Goal: Task Accomplishment & Management: Manage account settings

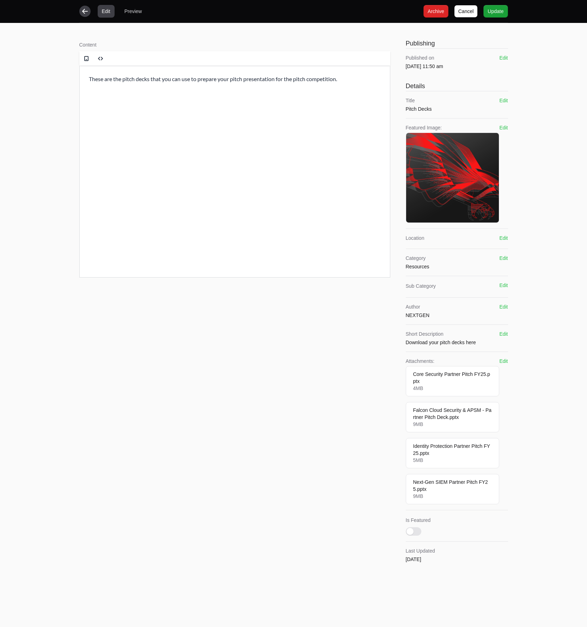
drag, startPoint x: 83, startPoint y: 13, endPoint x: 89, endPoint y: 12, distance: 6.2
click at [85, 13] on icon "button" at bounding box center [84, 11] width 7 height 7
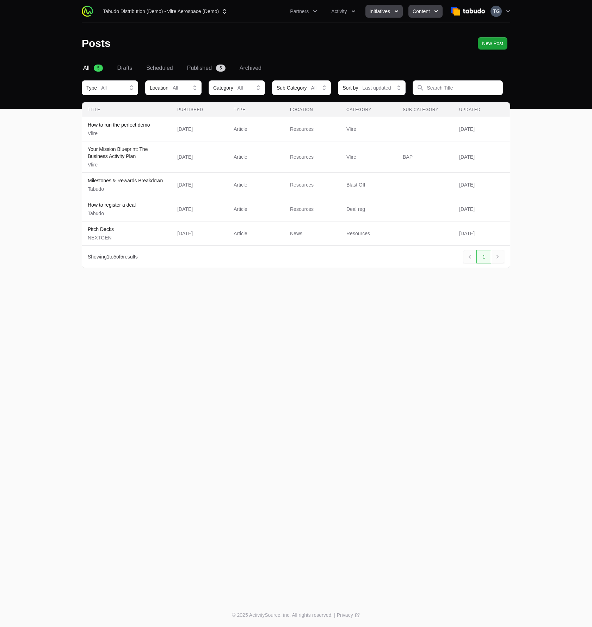
click at [390, 10] on span "Initiatives" at bounding box center [380, 11] width 20 height 7
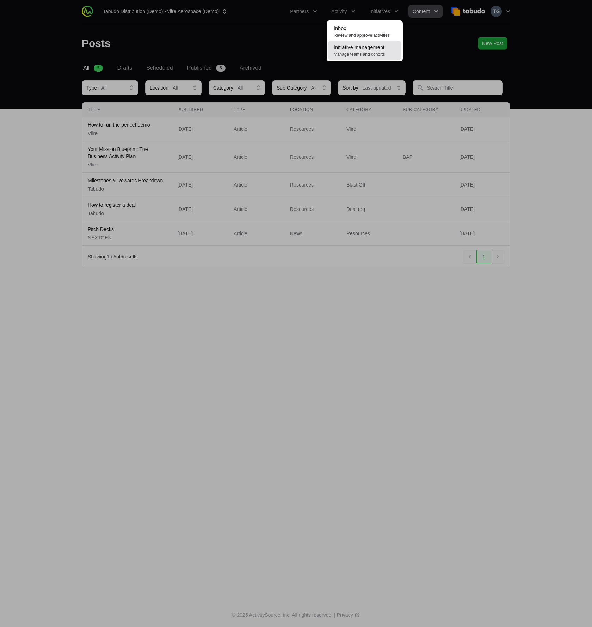
click at [368, 51] on span "Manage teams and cohorts" at bounding box center [365, 54] width 62 height 6
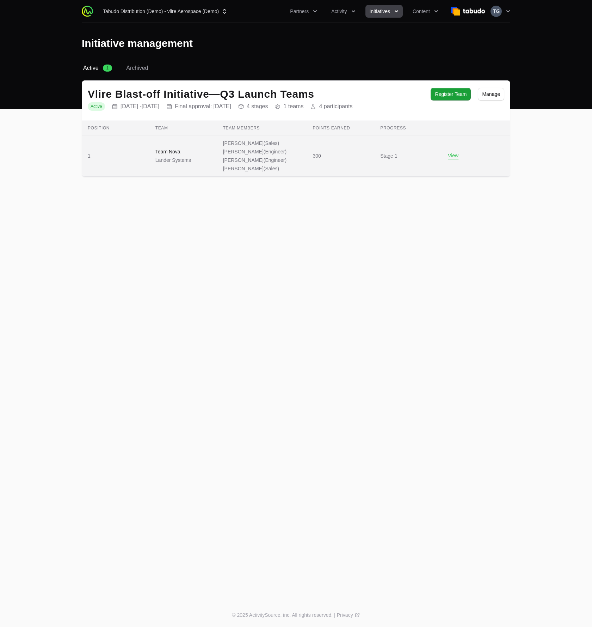
click at [175, 158] on p "Lander Systems" at bounding box center [173, 160] width 36 height 7
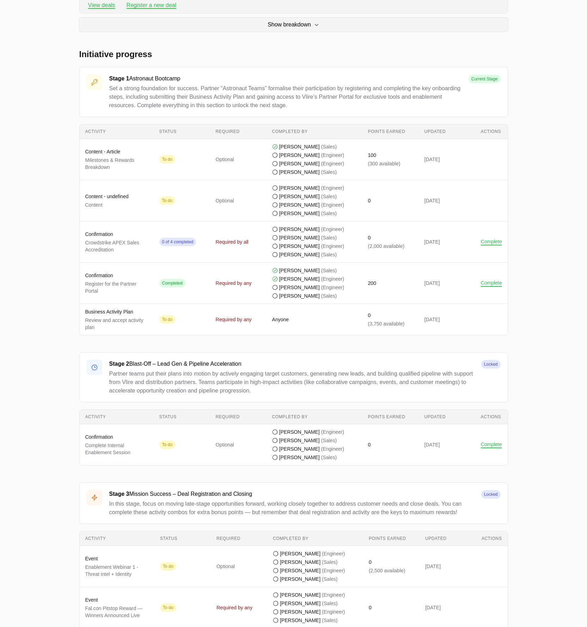
scroll to position [283, 0]
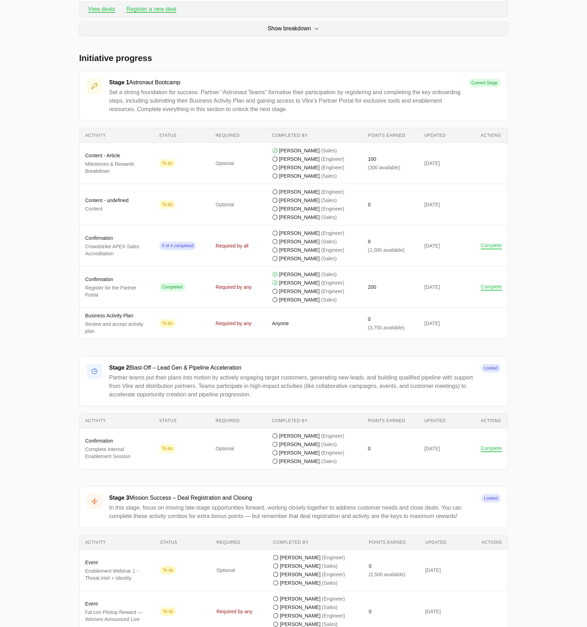
click at [330, 320] on span "Anyone" at bounding box center [314, 323] width 85 height 7
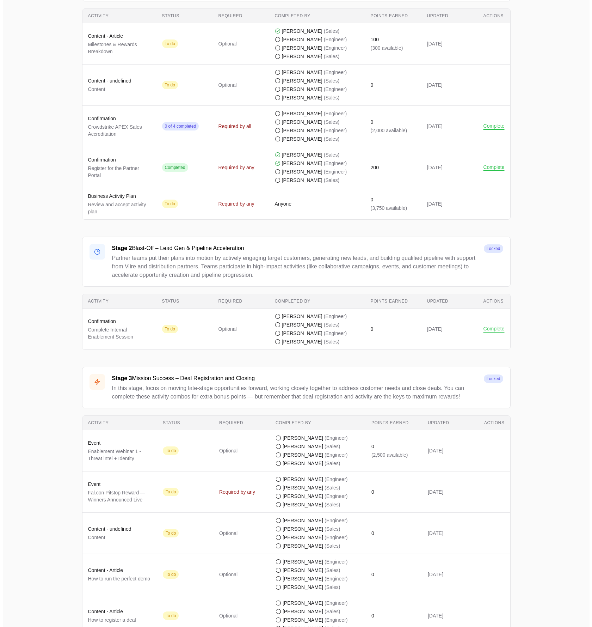
scroll to position [430, 0]
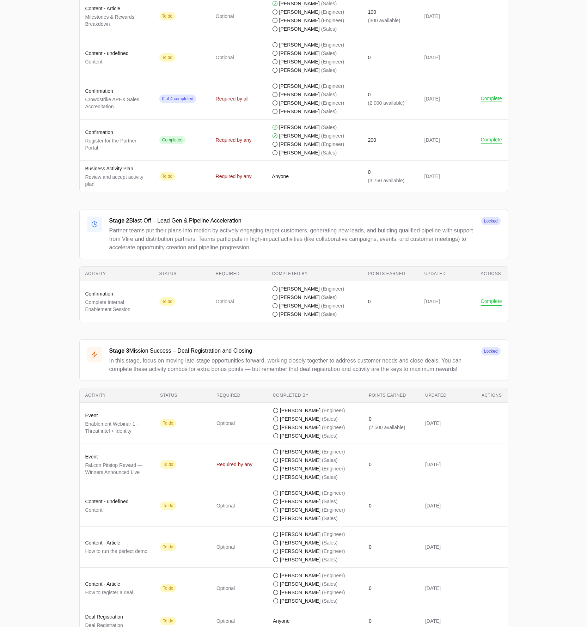
click at [500, 302] on button "Complete" at bounding box center [491, 301] width 21 height 6
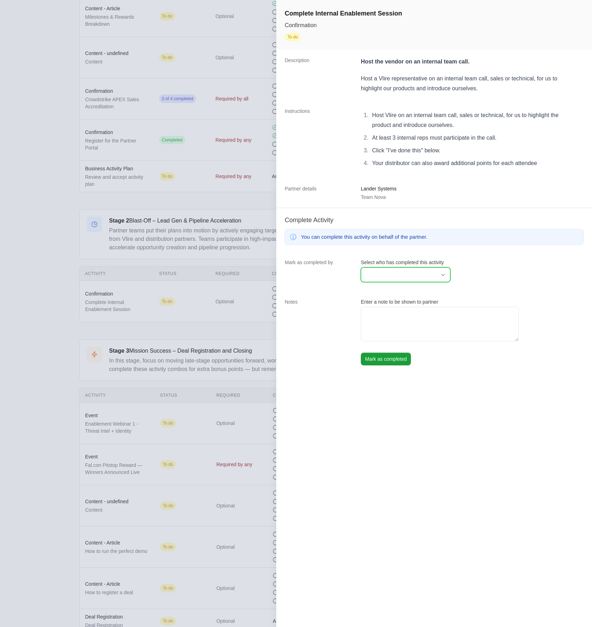
click at [408, 275] on input "Select who has completed this activity" at bounding box center [398, 275] width 75 height 14
click at [413, 368] on li "[PERSON_NAME]" at bounding box center [406, 367] width 88 height 14
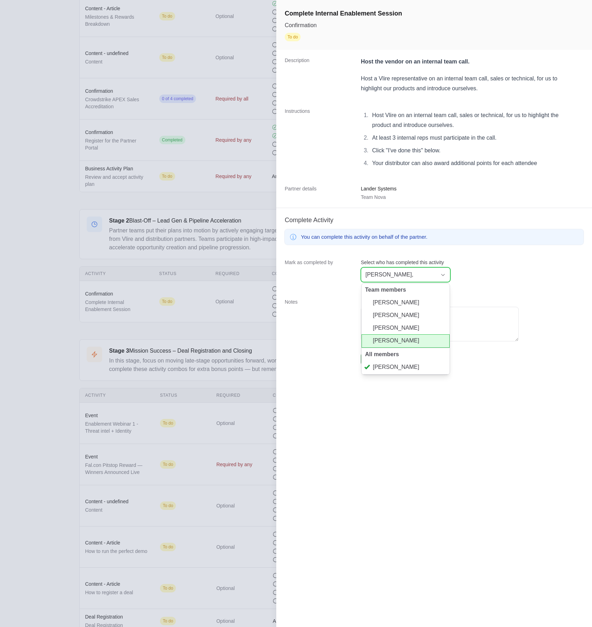
click at [412, 340] on li "[PERSON_NAME]" at bounding box center [406, 340] width 88 height 13
click at [414, 330] on li "[PERSON_NAME]" at bounding box center [406, 327] width 88 height 13
type input "Lauren Epsom, Anthony Sexton, Nathaniel Hornblower"
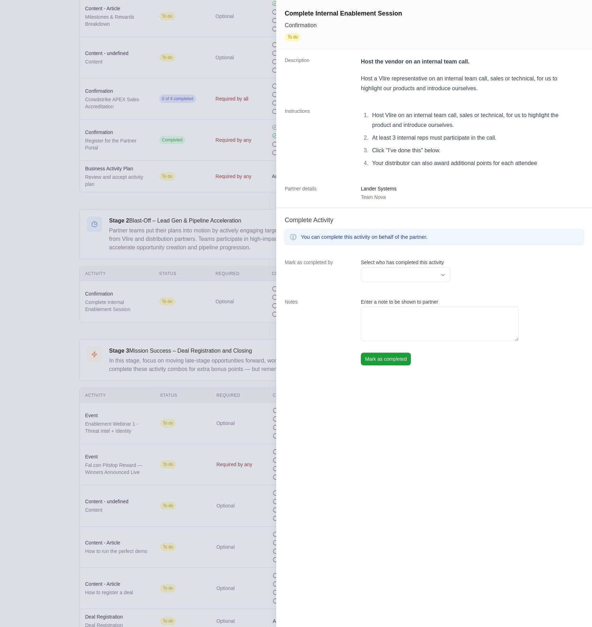
click at [503, 284] on div "Mark as completed by Select who has completed this activity Lauren Epsom, Antho…" at bounding box center [434, 271] width 316 height 39
click at [387, 358] on span "Mark as completed" at bounding box center [386, 359] width 42 height 8
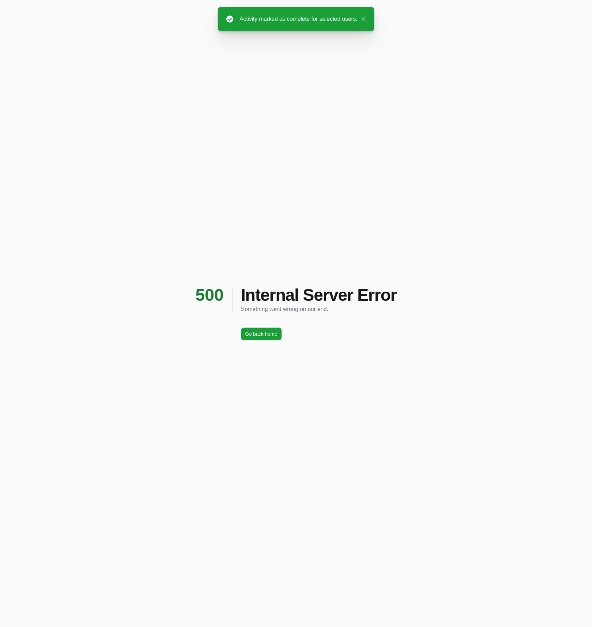
scroll to position [430, 0]
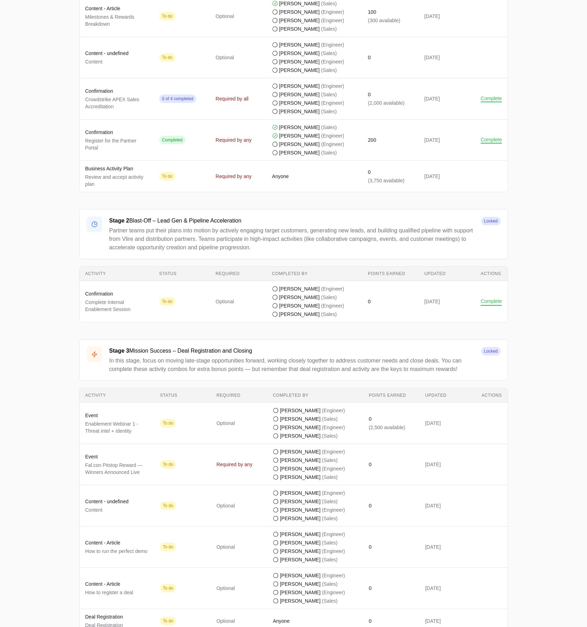
click at [487, 301] on button "Complete" at bounding box center [491, 301] width 21 height 6
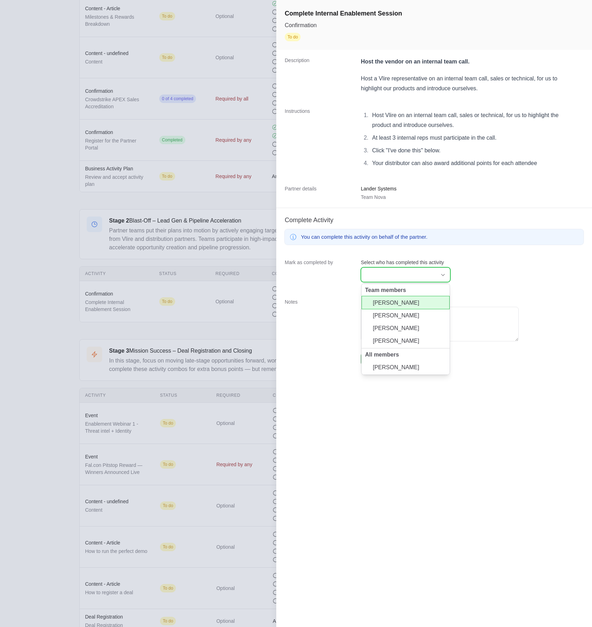
click at [422, 268] on body "Tabudo Distribution (Demo) - vlire Aerospace (Demo) Partners Activity Initiativ…" at bounding box center [296, 122] width 592 height 1104
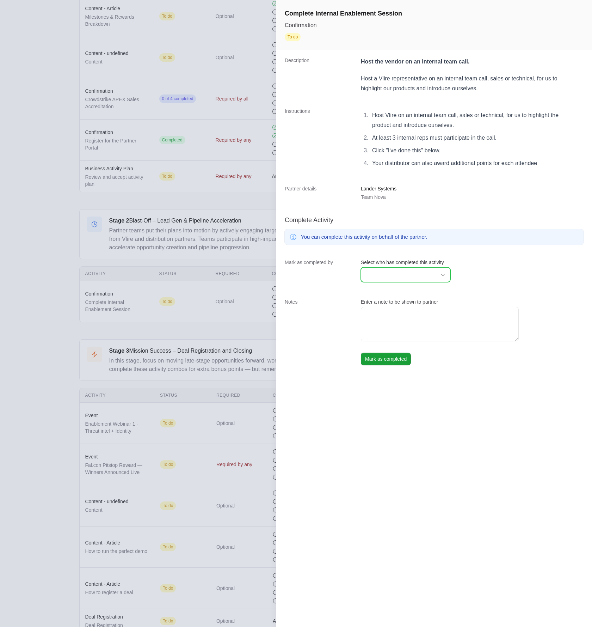
click at [436, 276] on div "Open" at bounding box center [443, 275] width 14 height 14
click at [398, 367] on li "[PERSON_NAME]" at bounding box center [406, 367] width 88 height 14
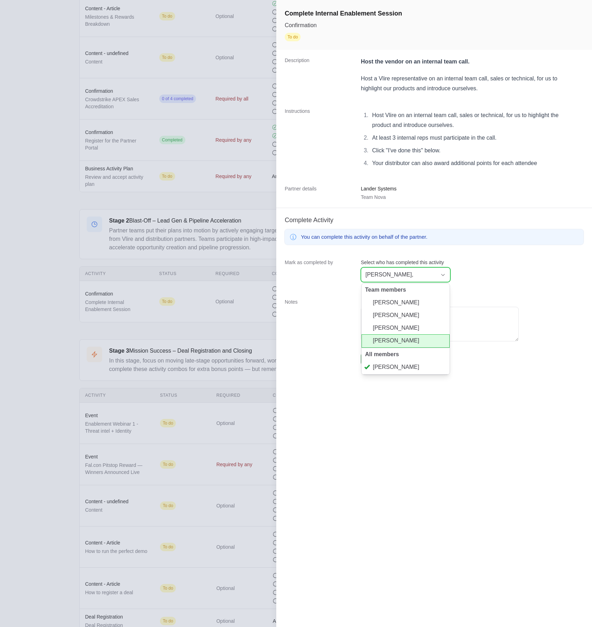
click at [397, 343] on li "[PERSON_NAME]" at bounding box center [406, 340] width 88 height 13
click at [399, 330] on li "[PERSON_NAME]" at bounding box center [406, 327] width 88 height 13
type input "Lauren Epsom, Anthony Sexton, Nathaniel Hornblower"
drag, startPoint x: 497, startPoint y: 275, endPoint x: 464, endPoint y: 296, distance: 39.3
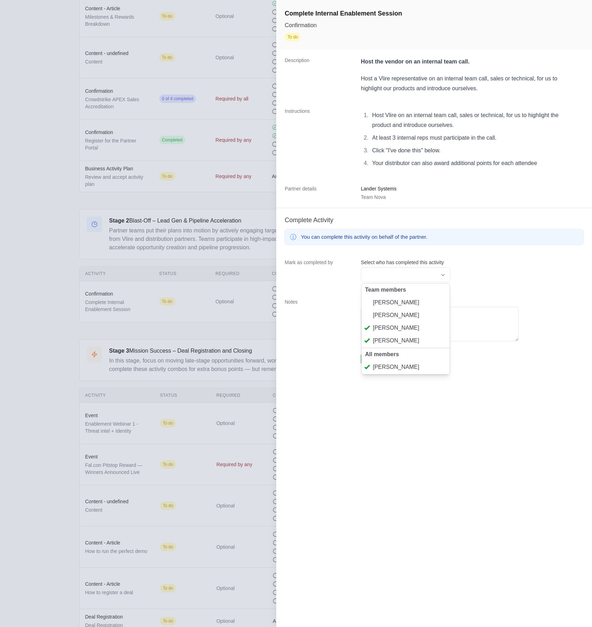
click at [497, 276] on div "Mark as completed by Select who has completed this activity Lauren Epsom, Antho…" at bounding box center [434, 271] width 316 height 39
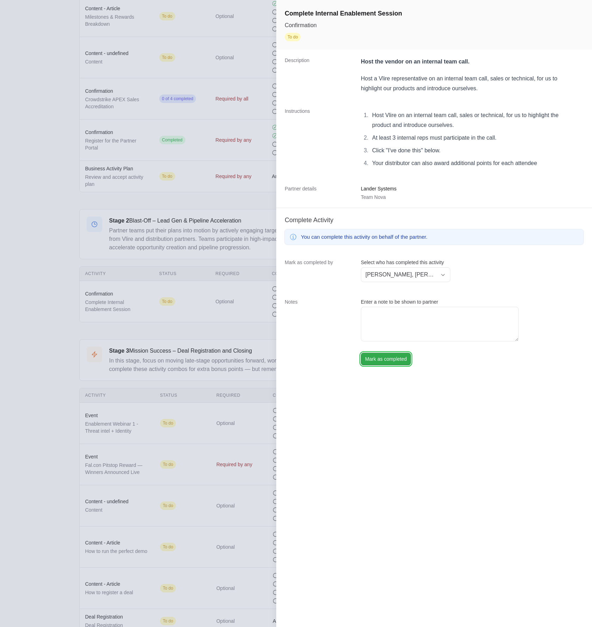
click at [393, 359] on span "Mark as completed" at bounding box center [386, 359] width 42 height 8
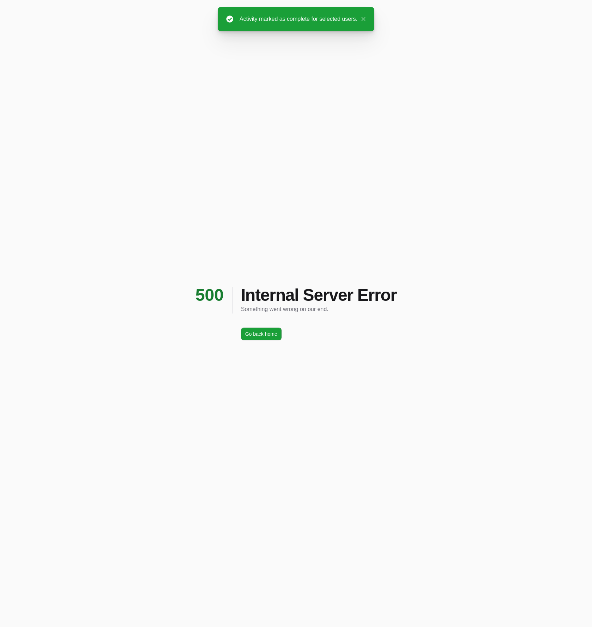
click at [395, 357] on div "500 Internal Server Error Something went wrong on our end. Go back home Go back…" at bounding box center [296, 313] width 592 height 627
click at [290, 334] on div "Go back home Go back home" at bounding box center [314, 333] width 165 height 13
click at [274, 337] on span "Go back home" at bounding box center [261, 334] width 32 height 8
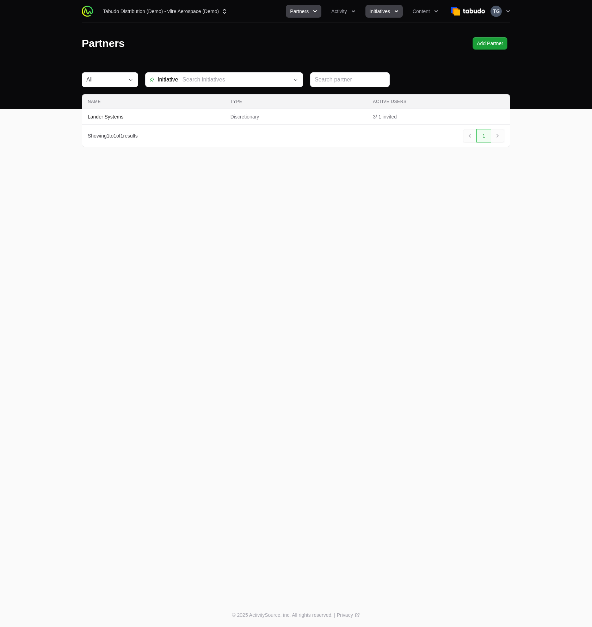
click at [394, 7] on button "Initiatives" at bounding box center [384, 11] width 37 height 13
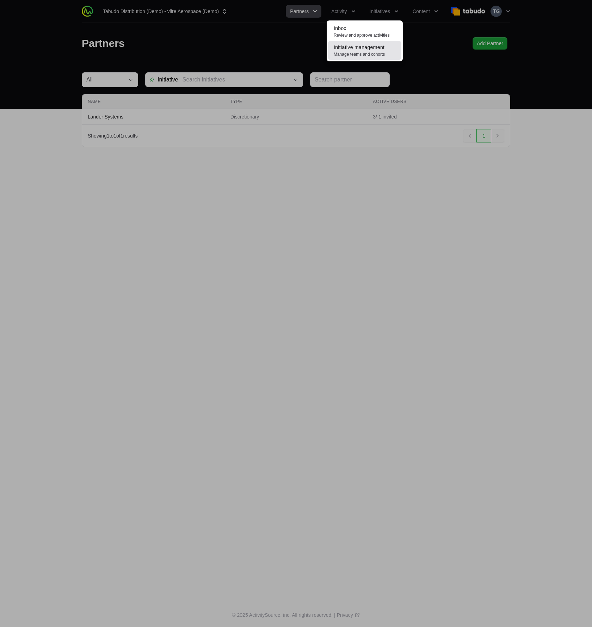
click at [382, 51] on link "Initiative management Manage teams and cohorts" at bounding box center [364, 50] width 73 height 19
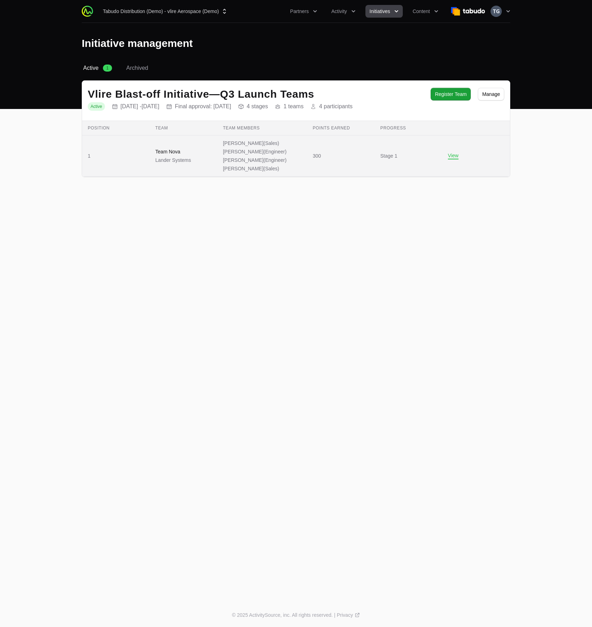
click at [264, 160] on span "(Engineer)" at bounding box center [275, 160] width 23 height 6
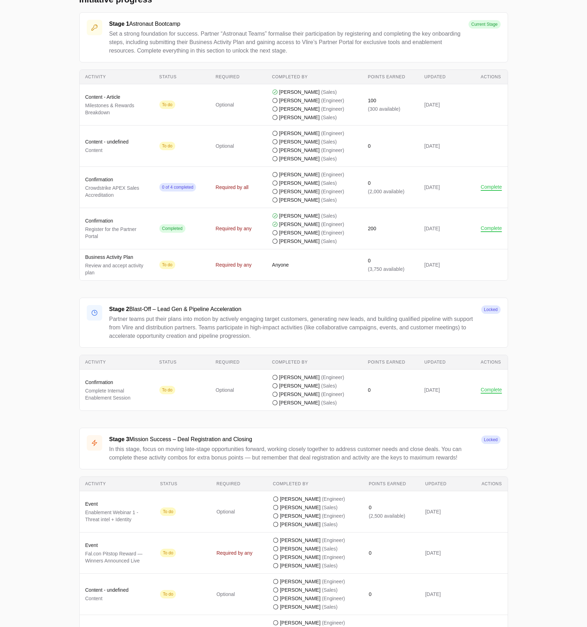
scroll to position [422, 0]
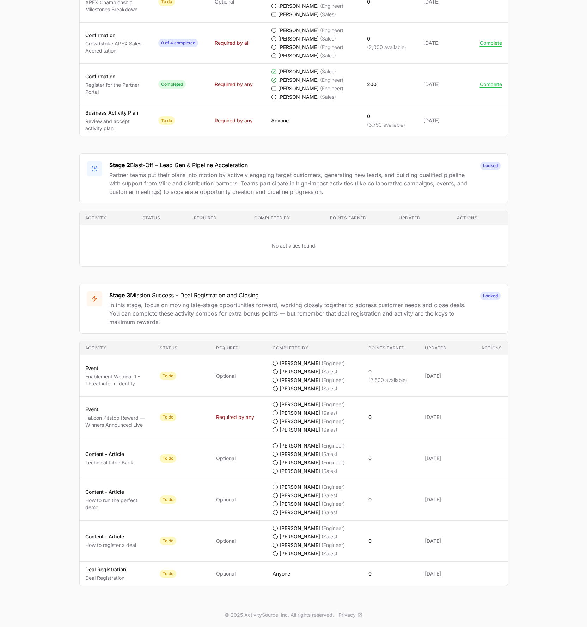
scroll to position [486, 0]
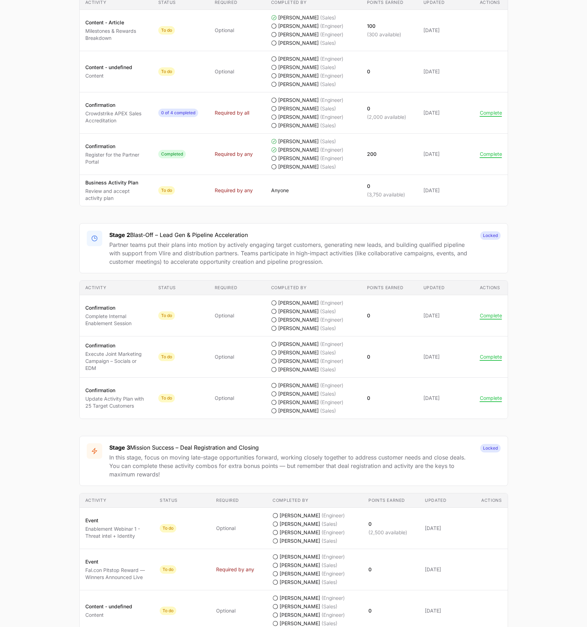
scroll to position [524, 0]
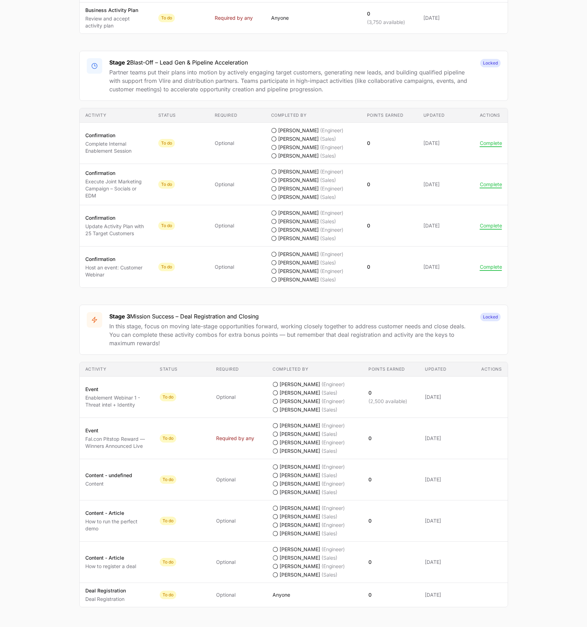
scroll to position [609, 0]
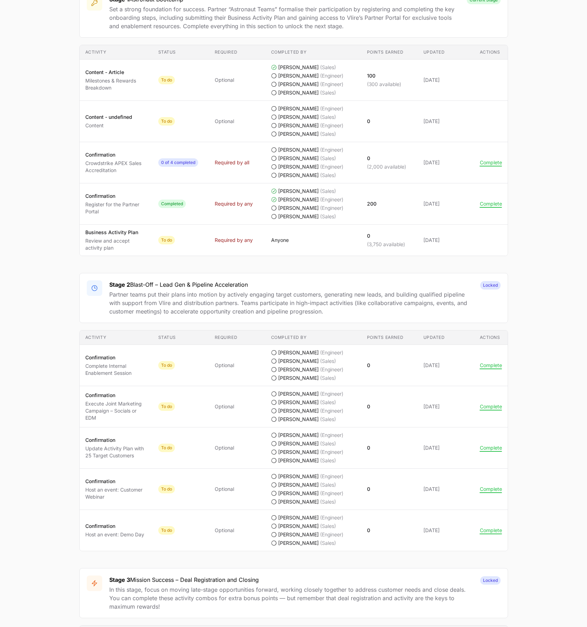
scroll to position [366, 0]
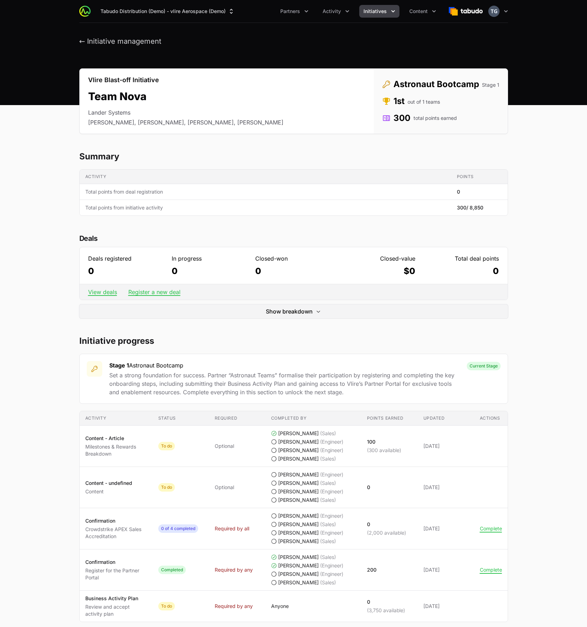
scroll to position [366, 0]
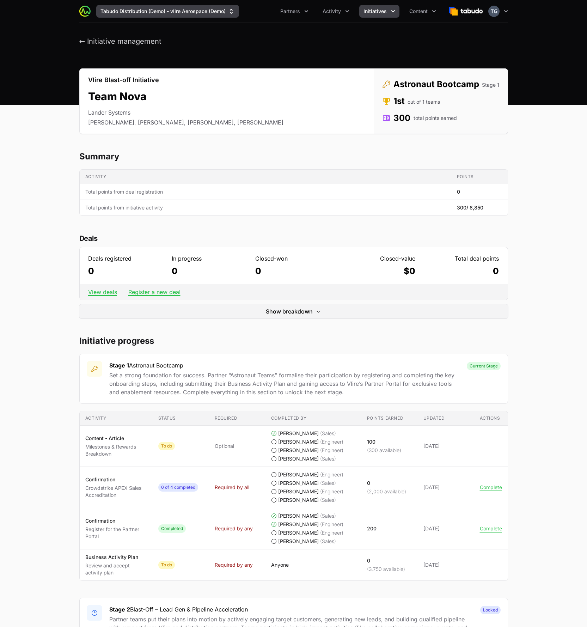
click at [195, 13] on button "Tabudo Distribution (Demo) - vlire Aerospace (Demo)" at bounding box center [167, 11] width 143 height 13
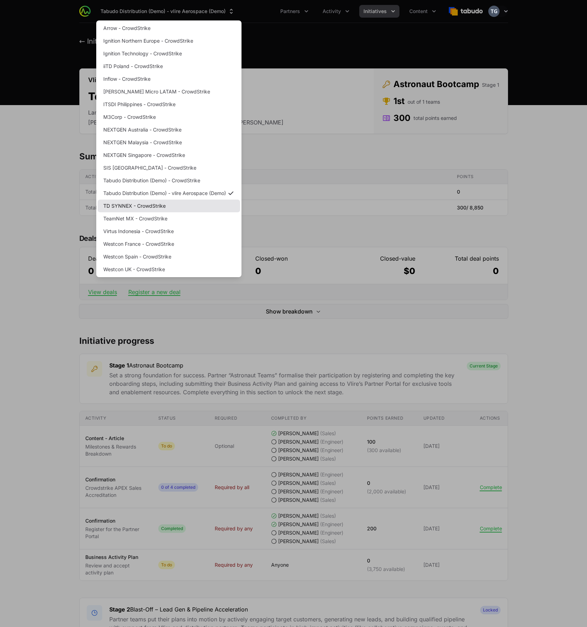
click at [165, 207] on link "TD SYNNEX - CrowdStrike" at bounding box center [169, 206] width 142 height 13
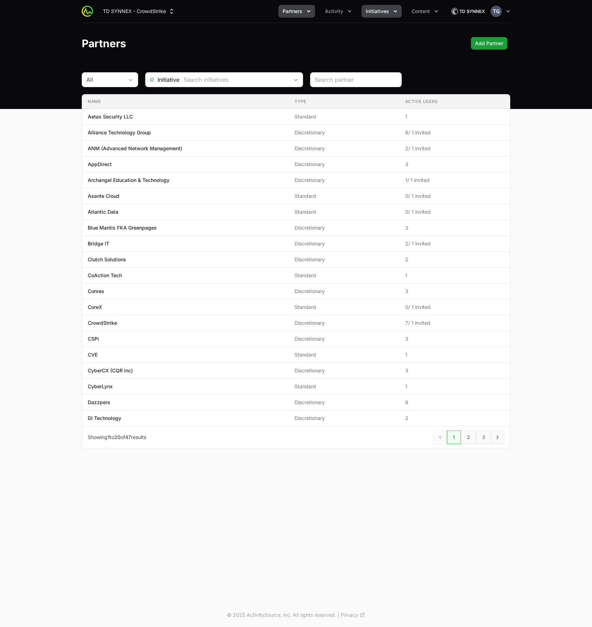
click at [385, 7] on button "Initiatives" at bounding box center [382, 11] width 40 height 13
click at [385, 3] on div "TD SYNNEX - CrowdStrike Partners Activity Initiatives Content Open user menu Op…" at bounding box center [296, 11] width 429 height 23
click at [383, 9] on span "Initiatives" at bounding box center [377, 11] width 23 height 7
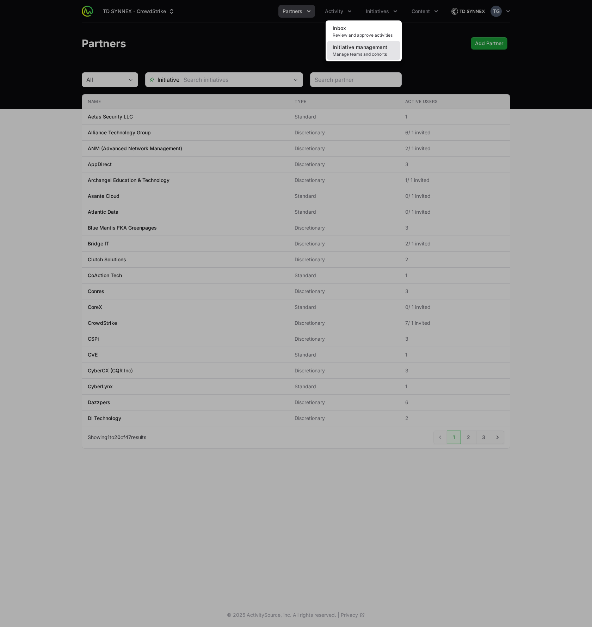
click at [372, 51] on link "Initiative management Manage teams and cohorts" at bounding box center [363, 50] width 73 height 19
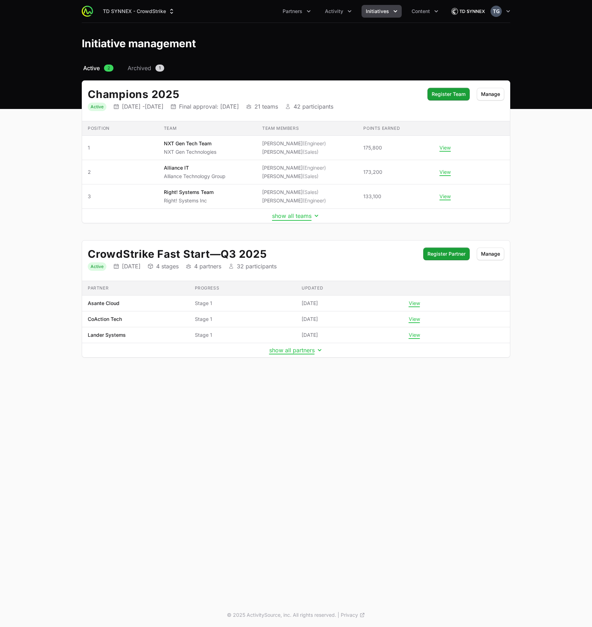
click at [294, 214] on button "show all teams" at bounding box center [296, 215] width 48 height 7
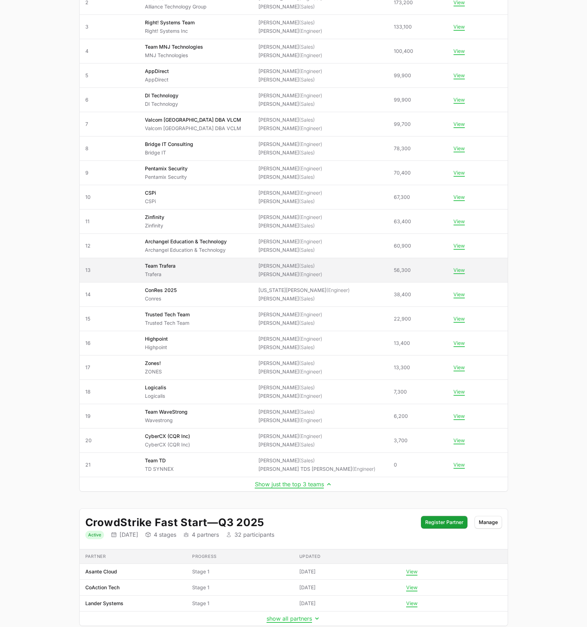
scroll to position [209, 0]
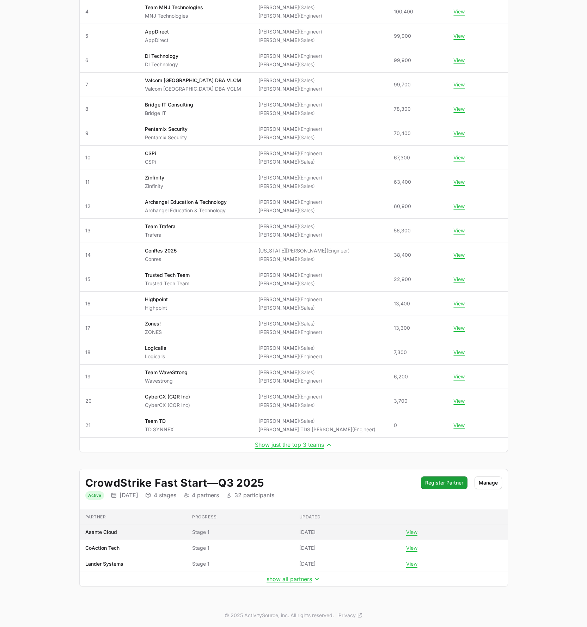
click at [238, 537] on td "Progress Stage 1" at bounding box center [239, 532] width 107 height 16
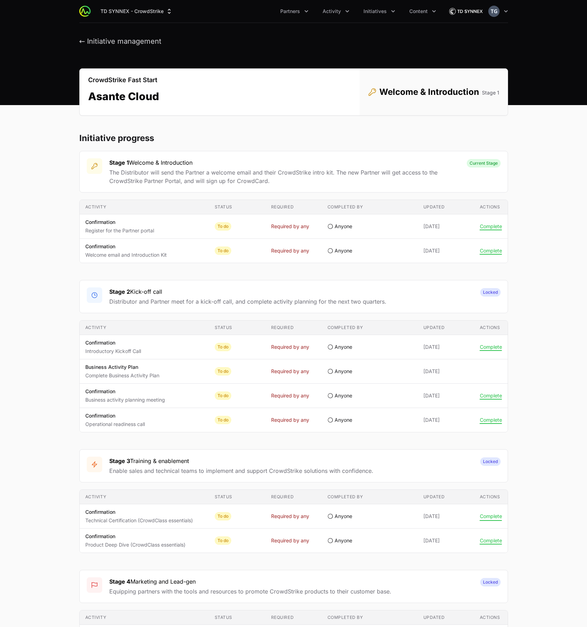
click at [486, 514] on button "Complete" at bounding box center [491, 516] width 22 height 6
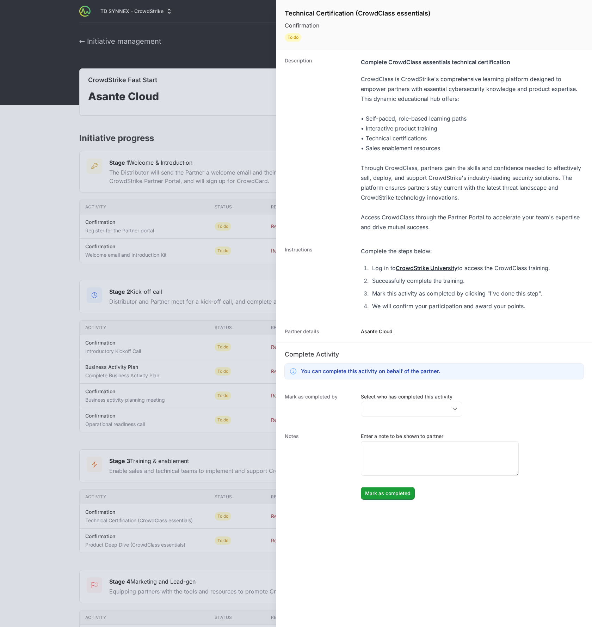
drag, startPoint x: 399, startPoint y: 256, endPoint x: 555, endPoint y: 306, distance: 164.0
click at [555, 306] on div "Instructions Complete the steps below: Log in to CrowdStrike University to acce…" at bounding box center [434, 280] width 316 height 82
copy div "Complete the steps below: Log in to CrowdStrike University to access the CrowdC…"
click at [434, 115] on div "• Self-paced, role-based learning paths • Interactive product training • Techni…" at bounding box center [472, 137] width 223 height 49
drag, startPoint x: 387, startPoint y: 67, endPoint x: 397, endPoint y: 59, distance: 13.0
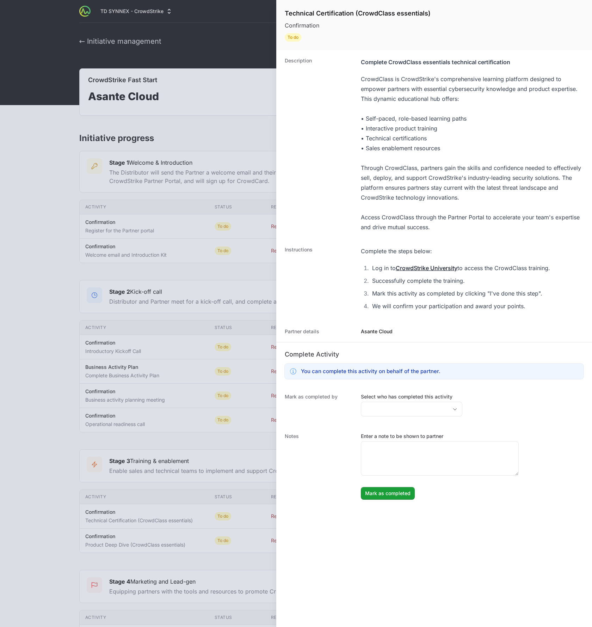
click at [389, 66] on dd "Complete CrowdClass essentials technical certification CrowdClass is CrowdStrik…" at bounding box center [472, 144] width 223 height 175
click at [397, 59] on div "Complete CrowdClass essentials technical certification" at bounding box center [472, 62] width 223 height 10
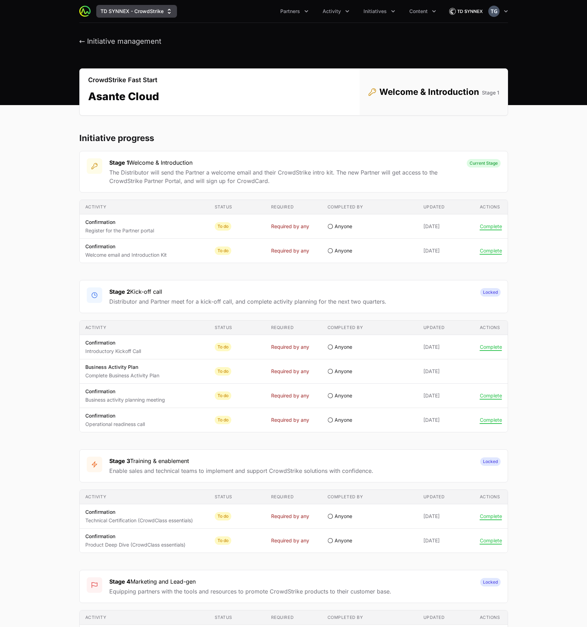
click at [157, 7] on button "TD SYNNEX - CrowdStrike" at bounding box center [136, 11] width 81 height 13
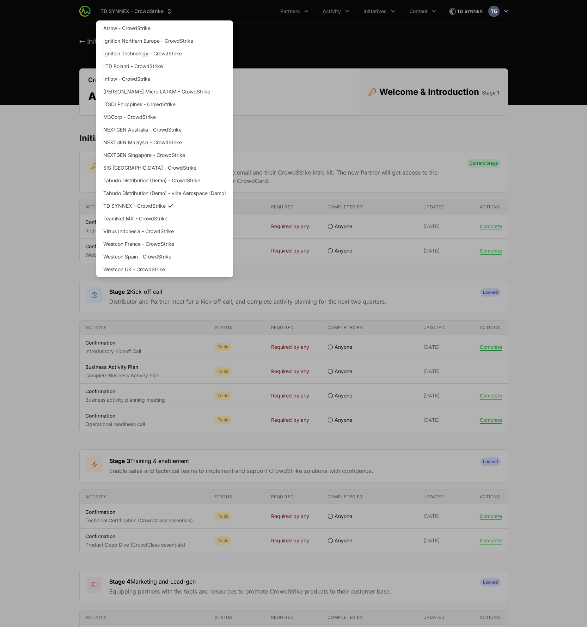
click at [248, 81] on div "Supplier switch menu" at bounding box center [293, 313] width 587 height 627
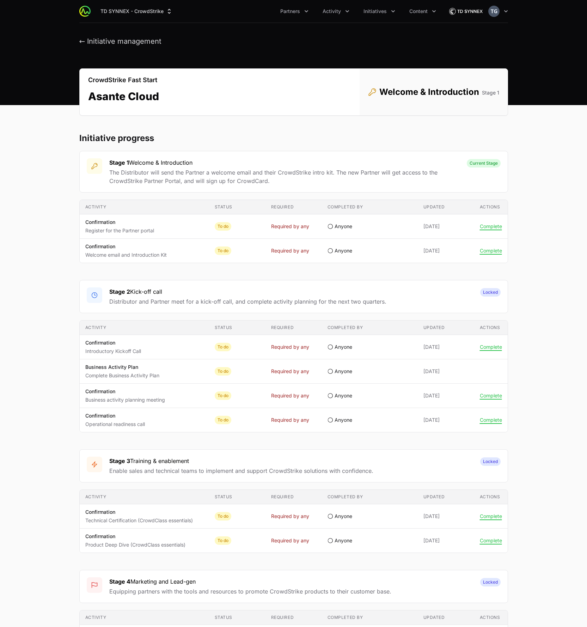
click at [249, 80] on div "CrowdStrike Fast Start Asante Cloud Status Welcome & Introduction Stage 1" at bounding box center [293, 91] width 429 height 47
drag, startPoint x: 539, startPoint y: 30, endPoint x: 387, endPoint y: 14, distance: 152.3
click at [539, 30] on header "← Initiative management" at bounding box center [293, 41] width 587 height 37
click at [161, 8] on button "TD SYNNEX - CrowdStrike" at bounding box center [136, 11] width 81 height 13
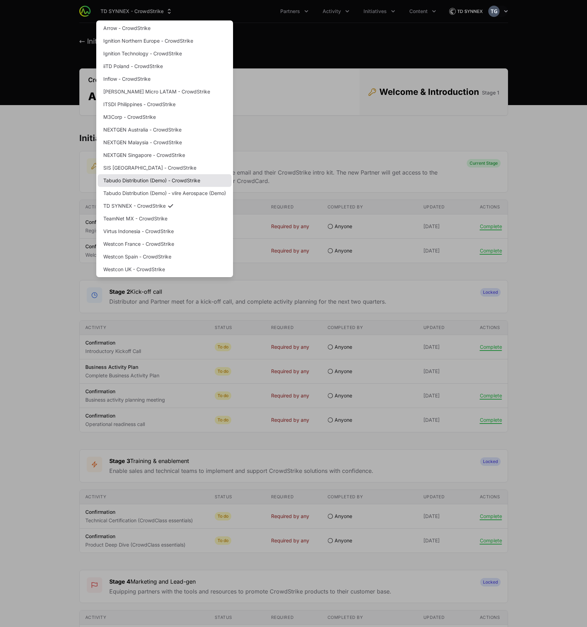
click at [185, 184] on link "Tabudo Distribution (Demo) - CrowdStrike" at bounding box center [165, 180] width 134 height 13
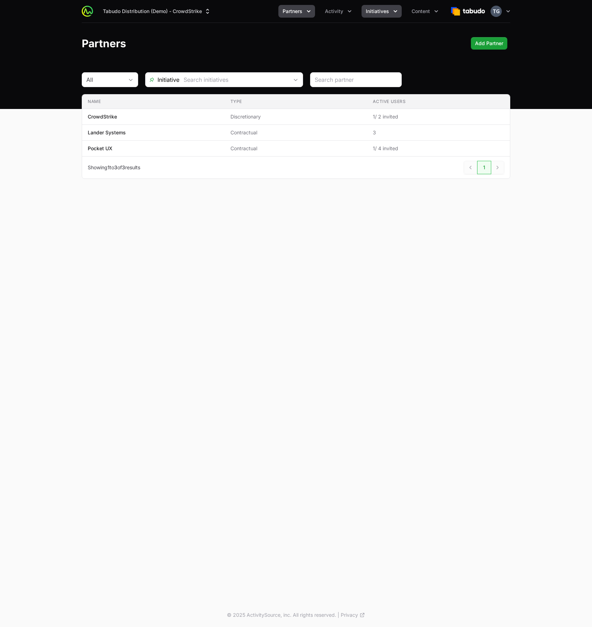
click at [389, 9] on button "Initiatives" at bounding box center [382, 11] width 40 height 13
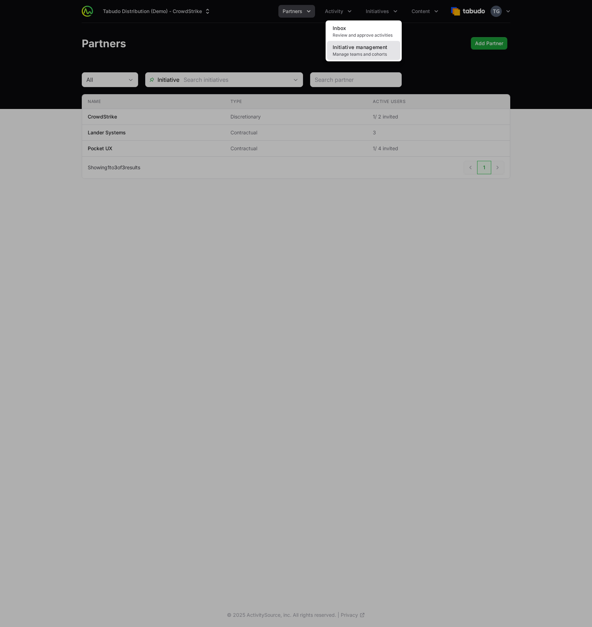
click at [351, 49] on span "Initiative management" at bounding box center [360, 47] width 55 height 6
click at [203, 17] on div "Initiatives menu" at bounding box center [296, 313] width 592 height 627
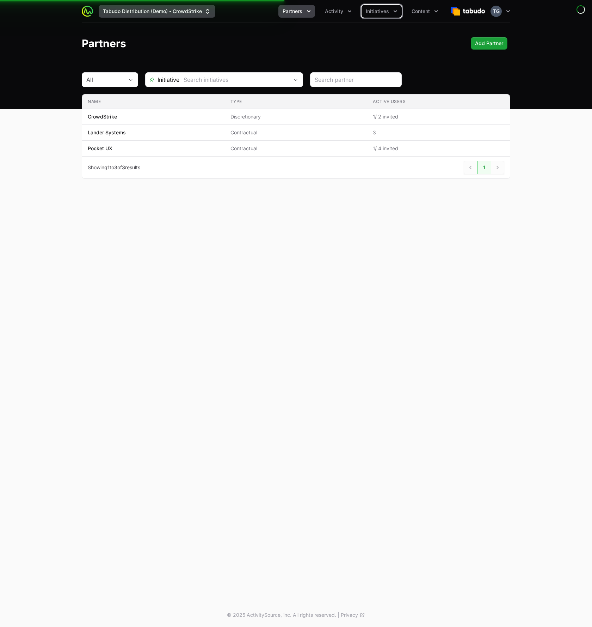
click at [198, 10] on button "Tabudo Distribution (Demo) - CrowdStrike" at bounding box center [157, 11] width 117 height 13
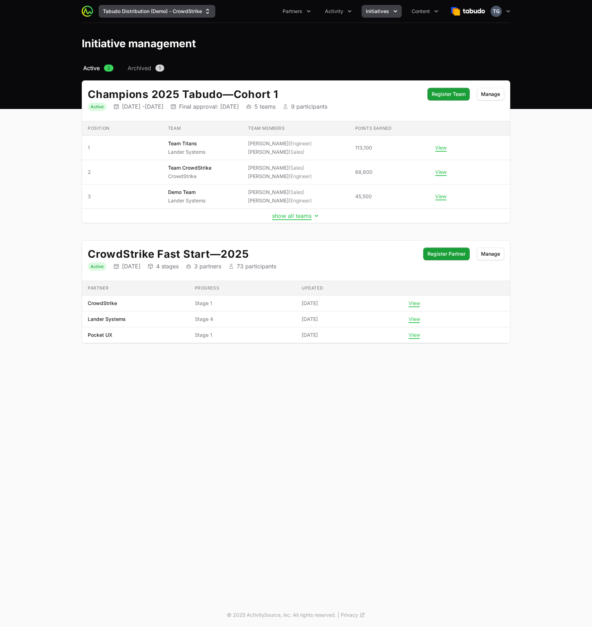
click at [169, 15] on button "Tabudo Distribution (Demo) - CrowdStrike" at bounding box center [157, 11] width 117 height 13
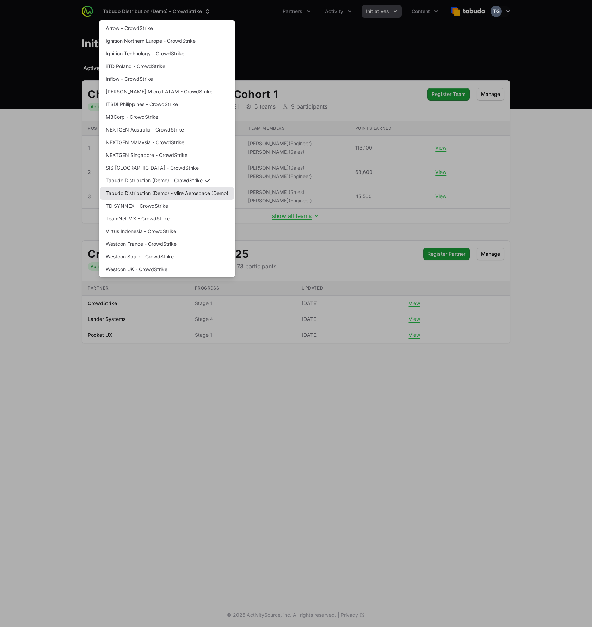
click at [182, 194] on link "Tabudo Distribution (Demo) - vlire Aerospace (Demo)" at bounding box center [167, 193] width 134 height 13
click at [300, 52] on div "Supplier switch menu" at bounding box center [296, 313] width 592 height 627
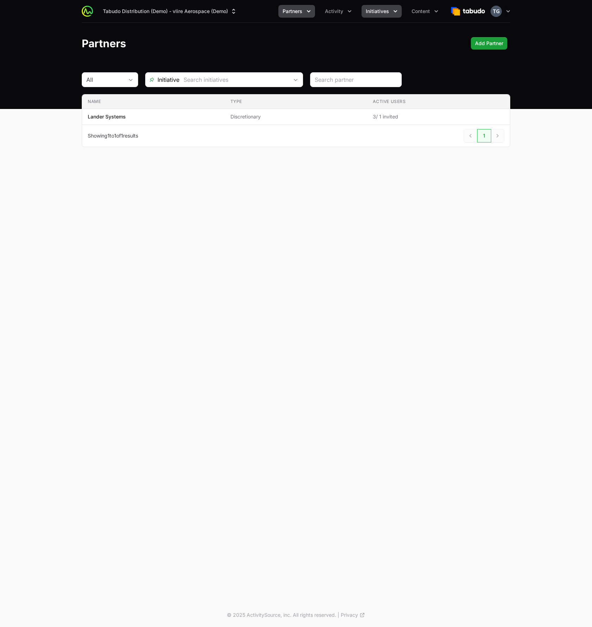
click at [390, 13] on button "Initiatives" at bounding box center [382, 11] width 40 height 13
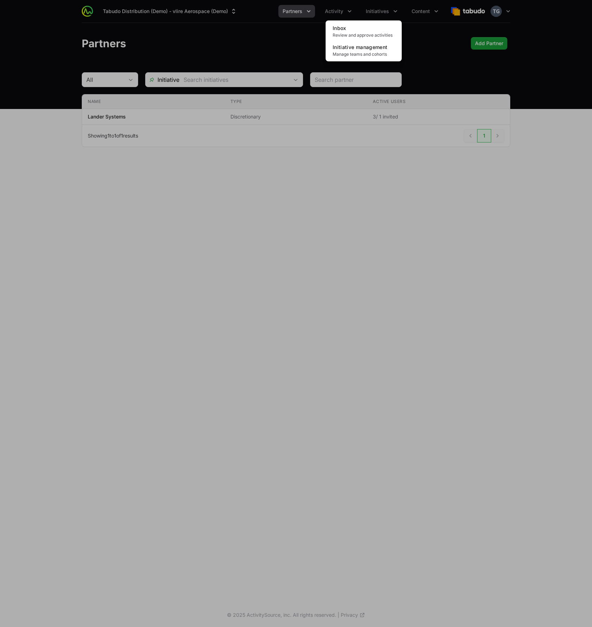
drag, startPoint x: 374, startPoint y: 52, endPoint x: 210, endPoint y: 8, distance: 168.9
click at [358, 55] on span "Manage teams and cohorts" at bounding box center [364, 54] width 62 height 6
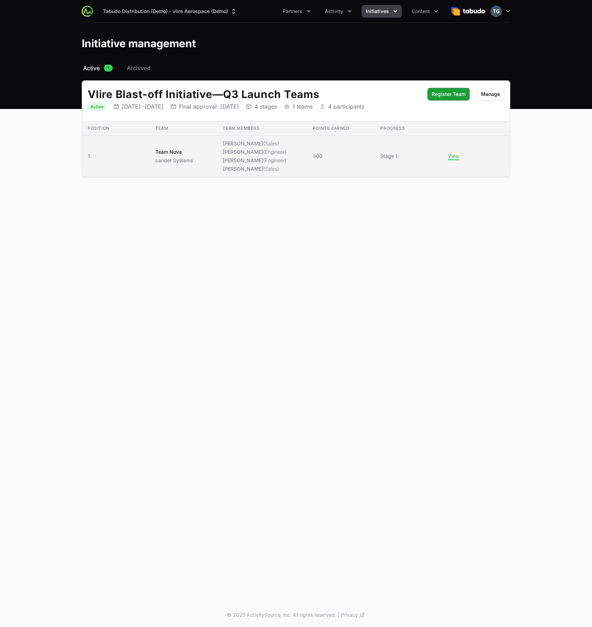
click at [320, 165] on td "Points earned 300" at bounding box center [341, 156] width 68 height 41
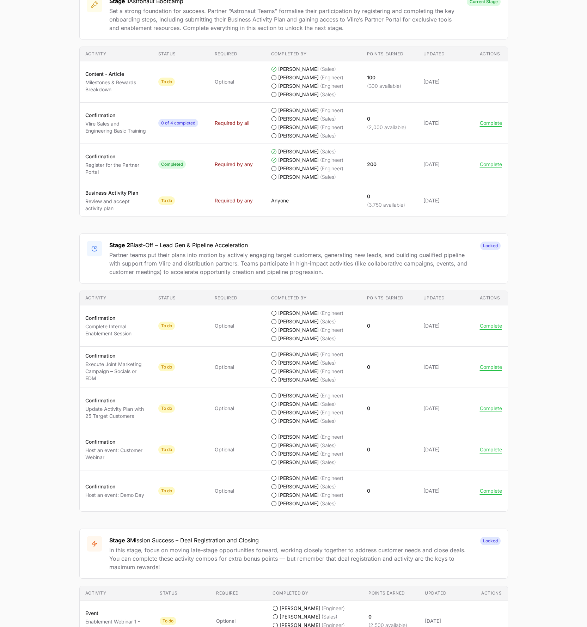
scroll to position [363, 0]
click at [570, 344] on main "Vlire Blast-off Initiative Team Nova Lander Systems Peter Spillane, Timothy Gre…" at bounding box center [293, 276] width 587 height 1143
click at [496, 326] on button "Complete" at bounding box center [491, 326] width 22 height 6
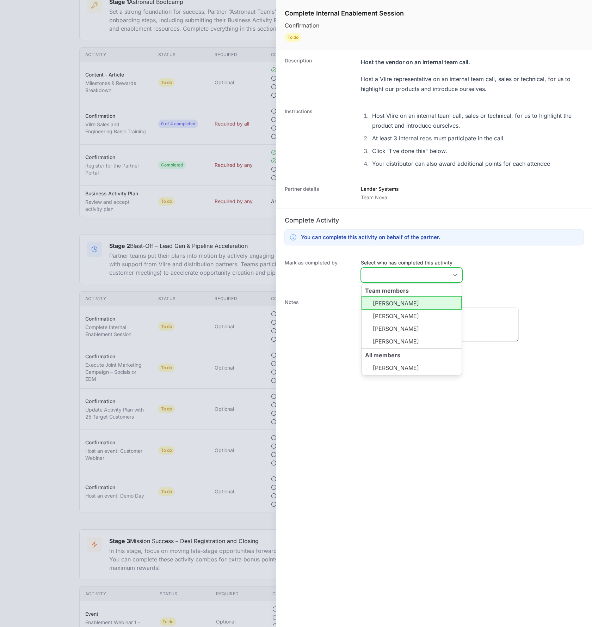
click at [397, 279] on input "Select who has completed this activity" at bounding box center [404, 275] width 87 height 14
click at [515, 270] on div "Mark as completed by Select who has completed this activity Team members Peter …" at bounding box center [434, 271] width 316 height 39
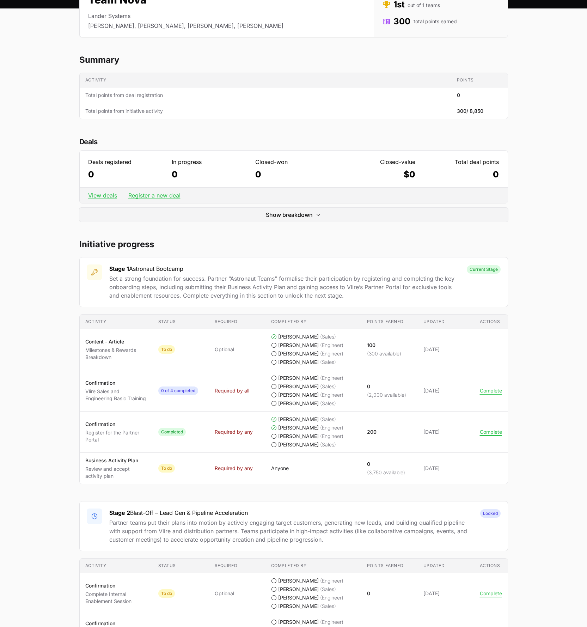
scroll to position [0, 0]
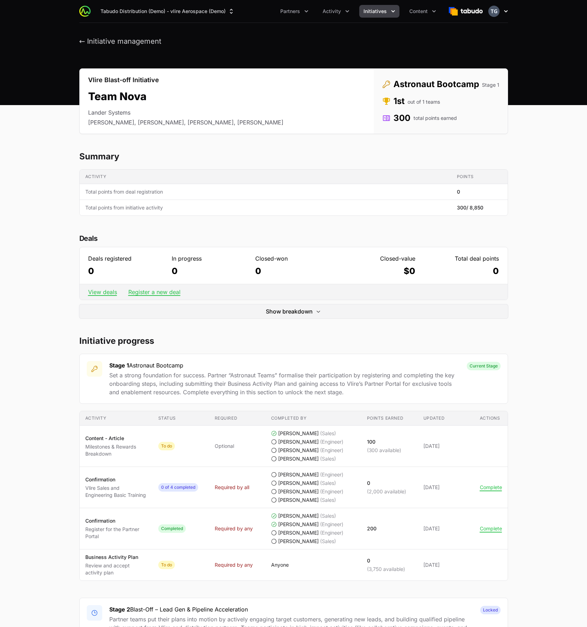
click at [504, 8] on icon "button" at bounding box center [505, 11] width 7 height 7
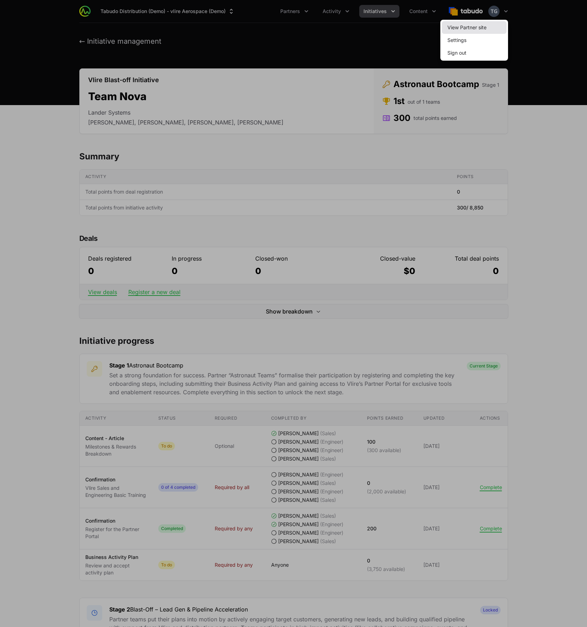
click at [497, 24] on link "View Partner site" at bounding box center [474, 27] width 65 height 13
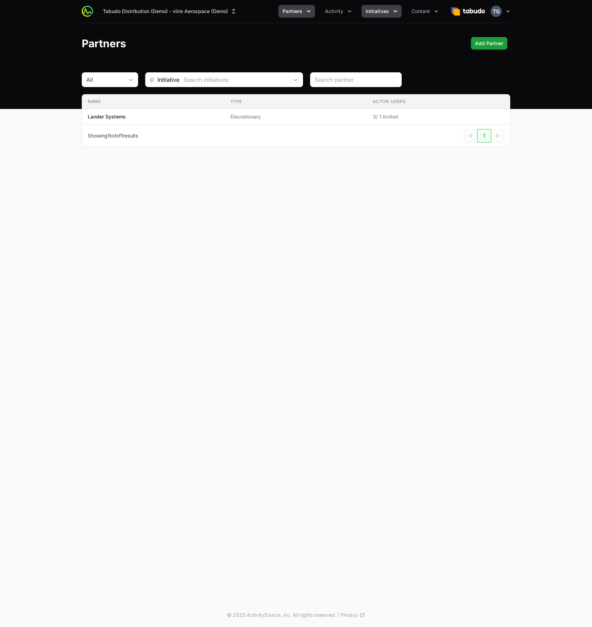
click at [387, 8] on span "Initiatives" at bounding box center [377, 11] width 23 height 7
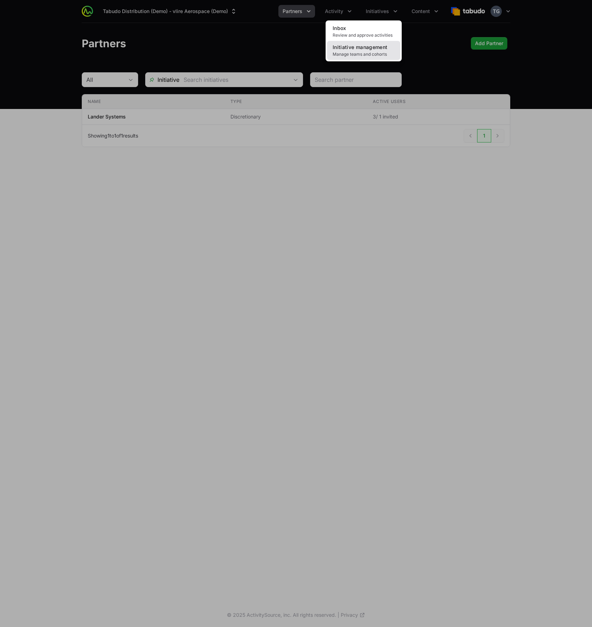
click at [377, 51] on span "Manage teams and cohorts" at bounding box center [364, 54] width 62 height 6
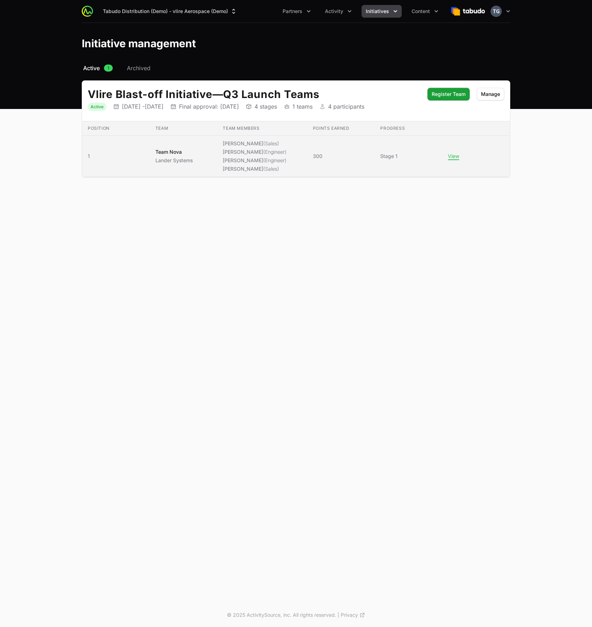
click at [254, 157] on li "[PERSON_NAME] (Engineer)" at bounding box center [255, 160] width 64 height 7
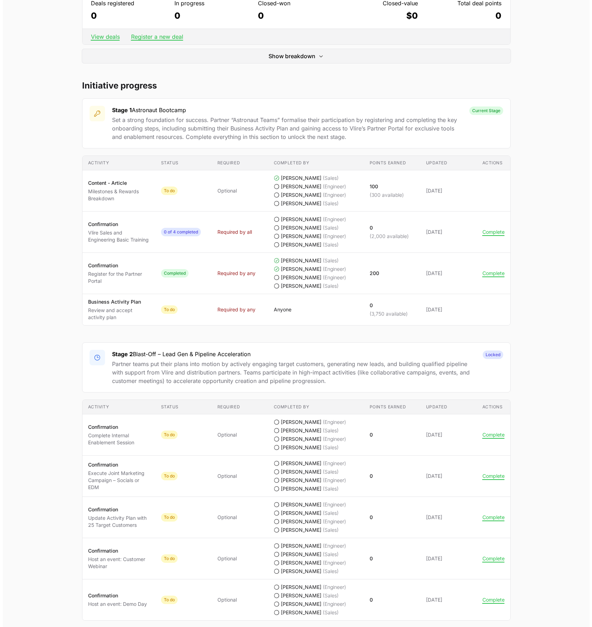
scroll to position [293, 0]
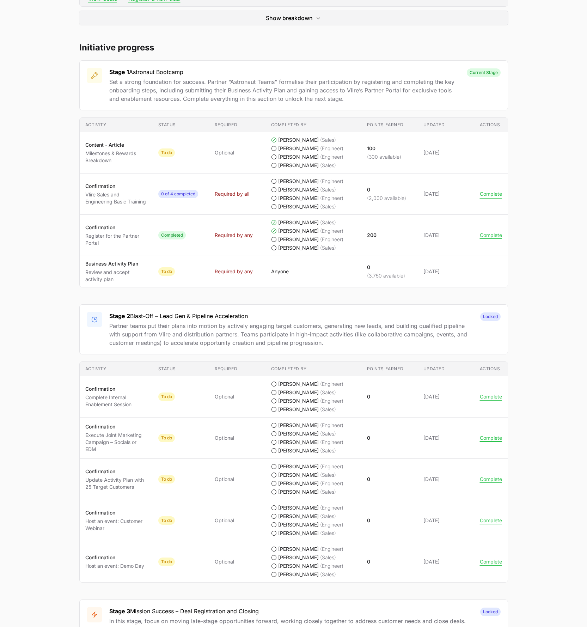
click at [495, 192] on button "Complete" at bounding box center [491, 194] width 22 height 6
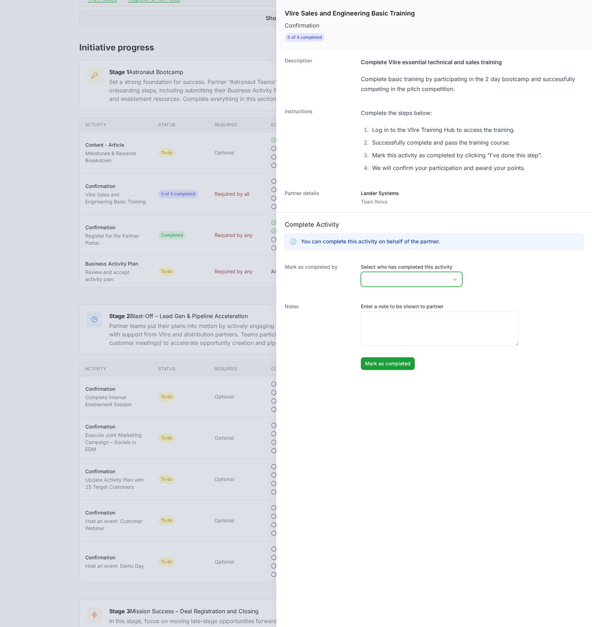
click at [390, 280] on input "Select who has completed this activity" at bounding box center [404, 279] width 87 height 14
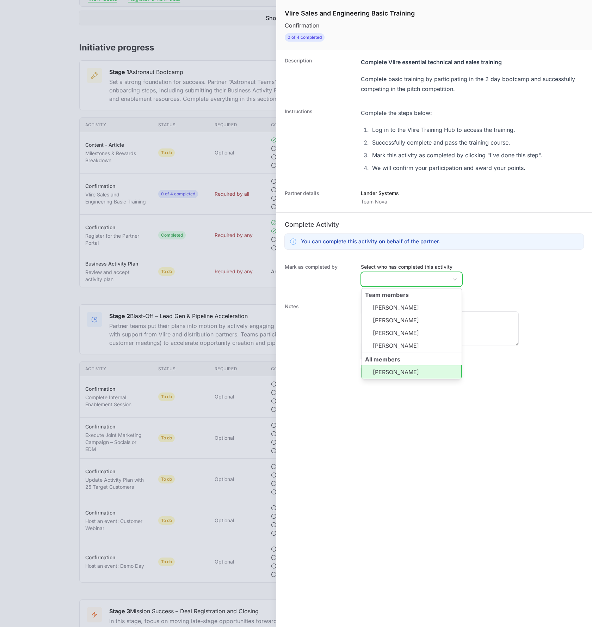
click at [388, 369] on li "[PERSON_NAME]" at bounding box center [412, 372] width 100 height 14
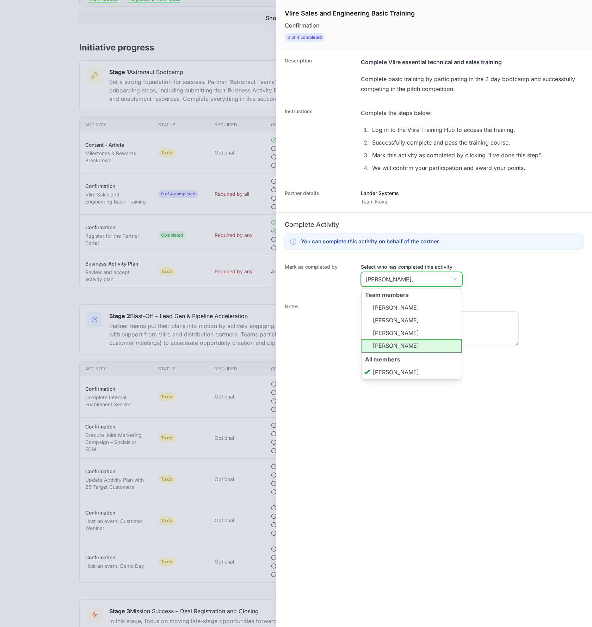
click at [374, 347] on li "[PERSON_NAME]" at bounding box center [412, 345] width 100 height 13
type input "[PERSON_NAME], [PERSON_NAME]"
click at [318, 348] on dt "Notes" at bounding box center [319, 336] width 68 height 67
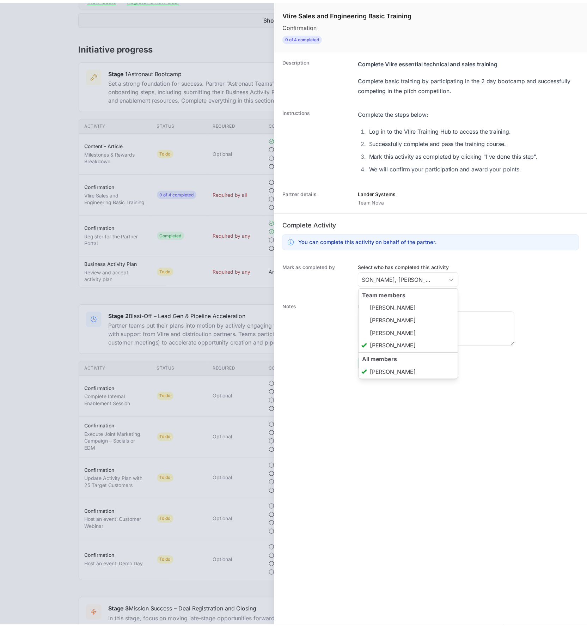
scroll to position [0, 0]
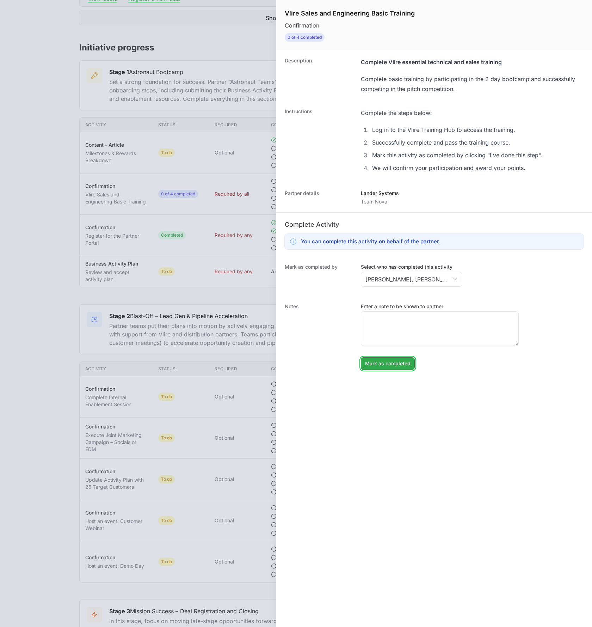
click at [380, 363] on span "Mark as completed" at bounding box center [387, 363] width 45 height 8
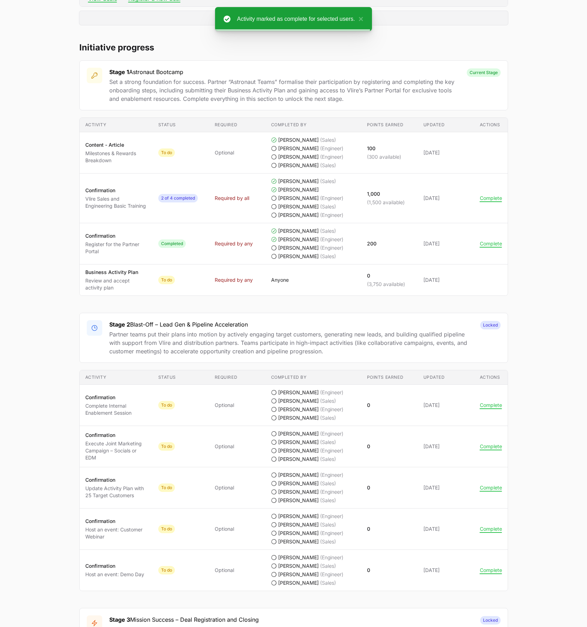
click at [532, 185] on main "Vlire Blast-off Initiative Team Nova Lander Systems [PERSON_NAME], [PERSON_NAME…" at bounding box center [293, 351] width 587 height 1152
